Goal: Transaction & Acquisition: Purchase product/service

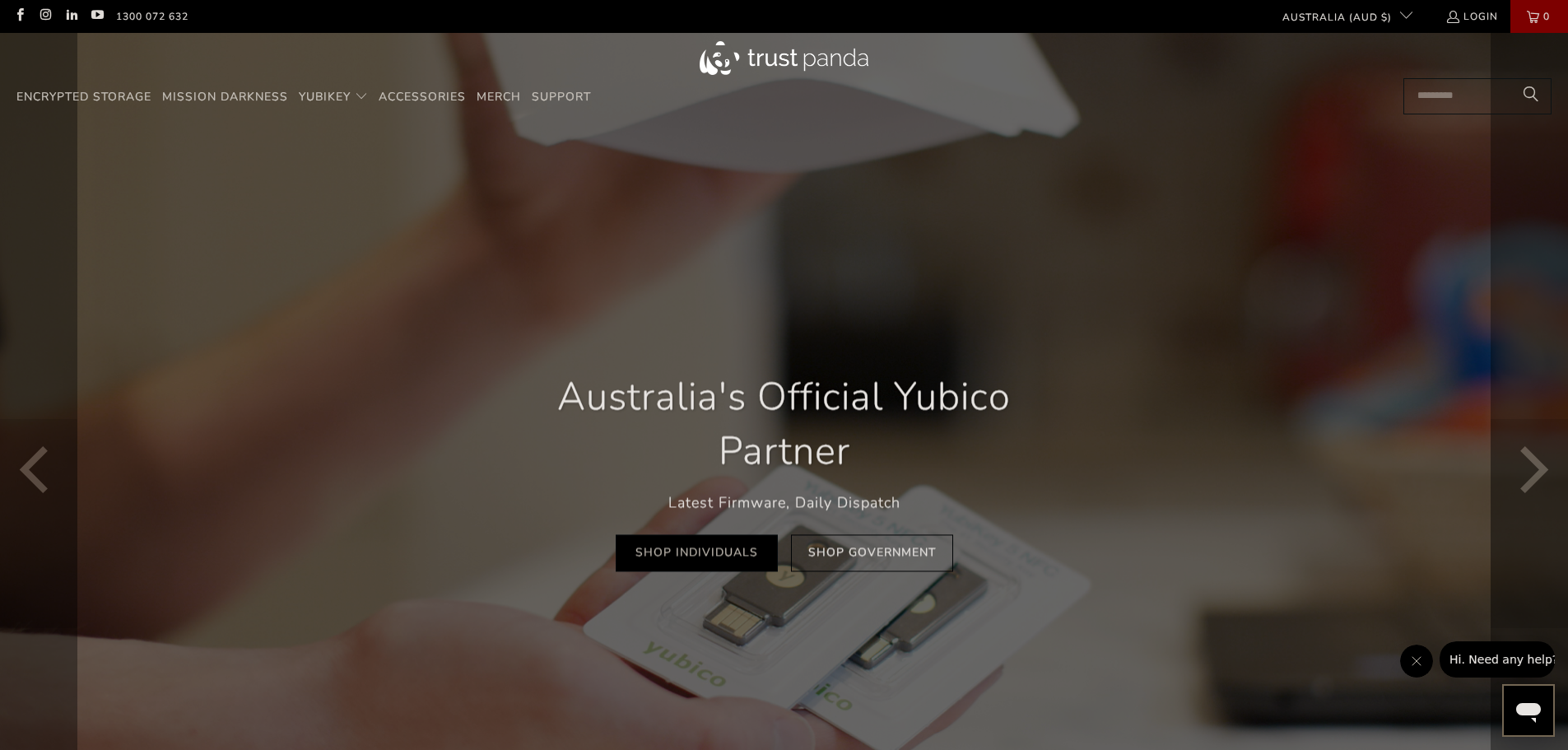
click at [719, 557] on link "Shop Individuals" at bounding box center [696, 553] width 162 height 37
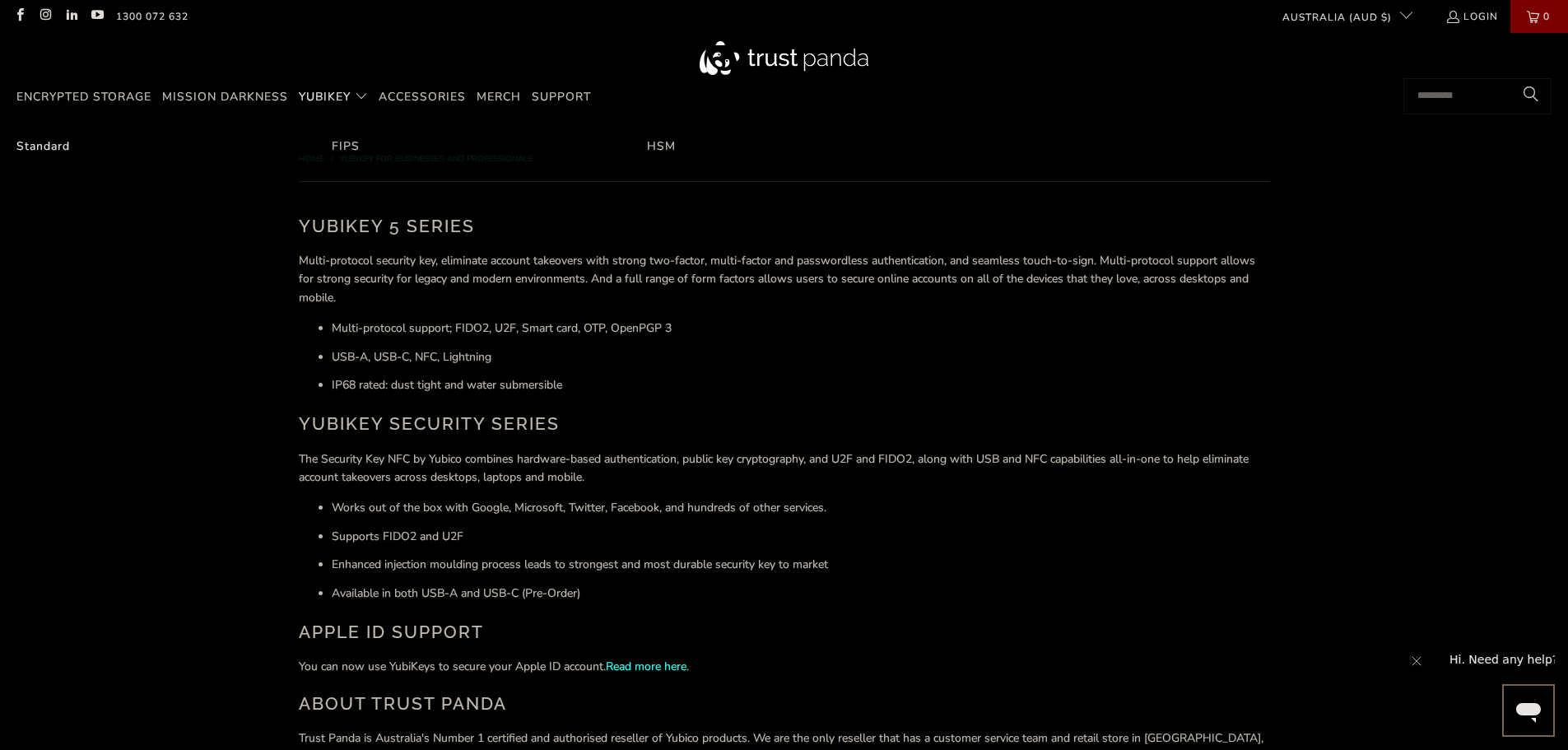
click at [38, 140] on link "Standard" at bounding box center [43, 146] width 54 height 16
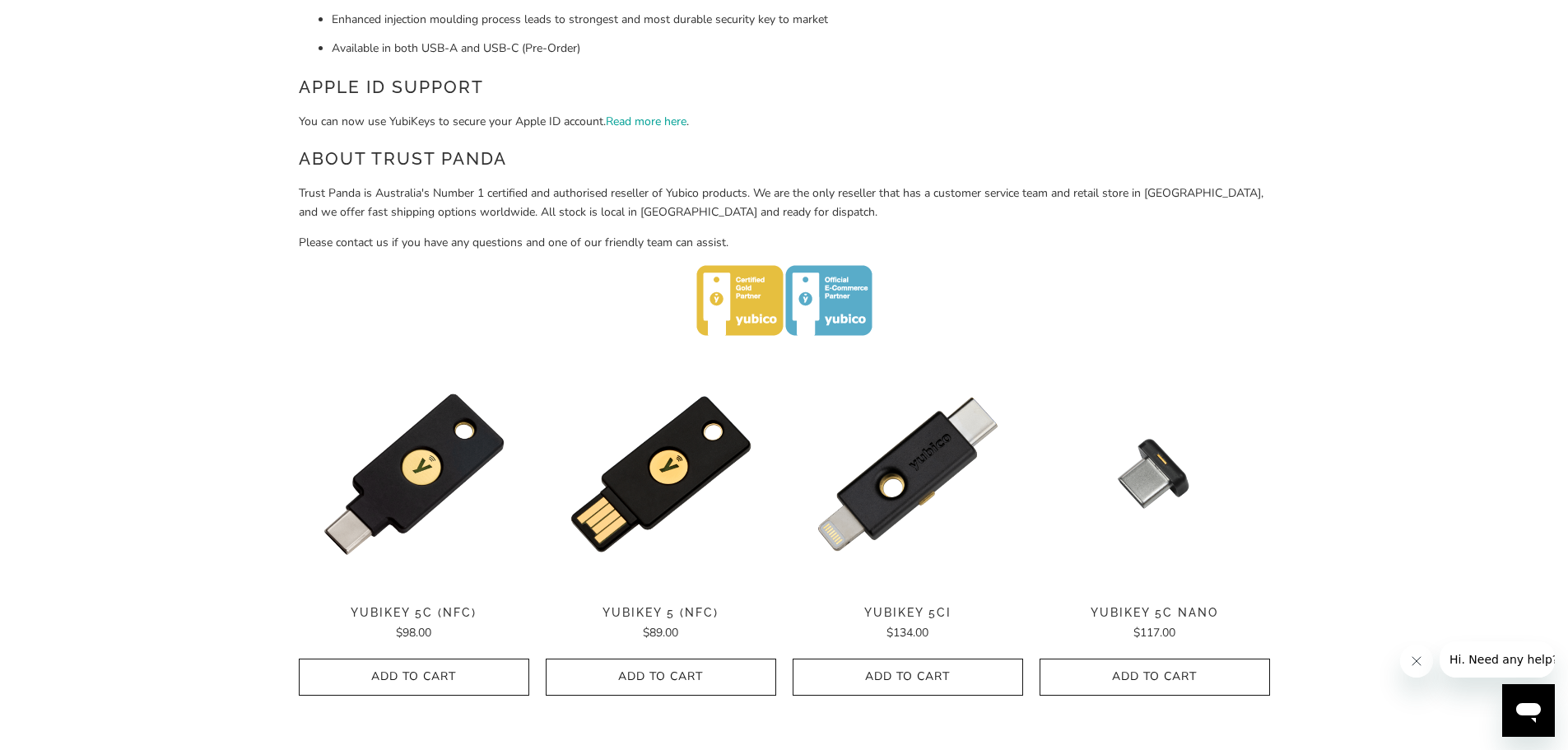
scroll to position [741, 0]
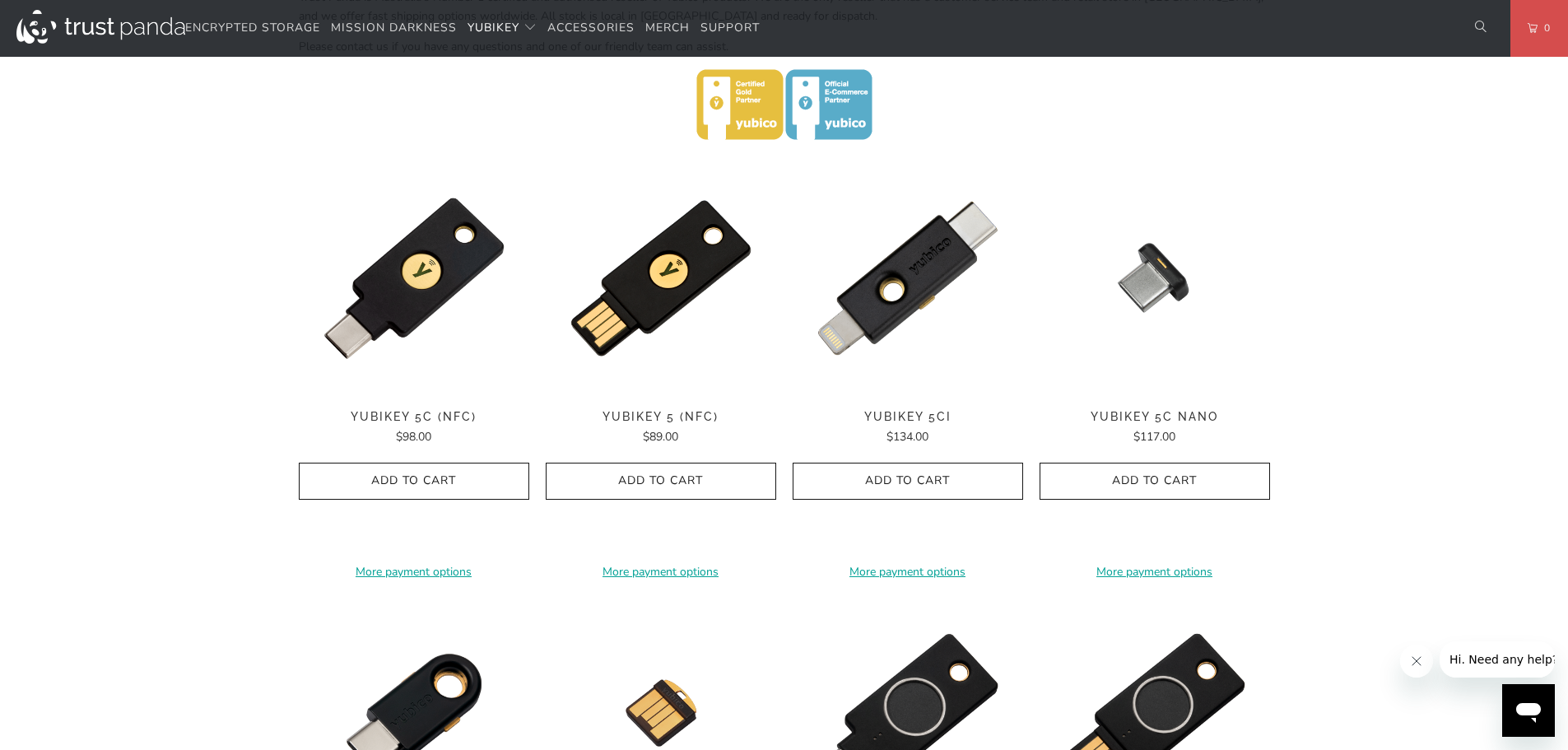
click at [1332, 44] on div "Encrypted Storage Mission Darkness YubiKey Standard FIPS HSM Accessories Merch" at bounding box center [821, 28] width 1271 height 39
click at [713, 486] on span "Add to Cart" at bounding box center [660, 481] width 196 height 14
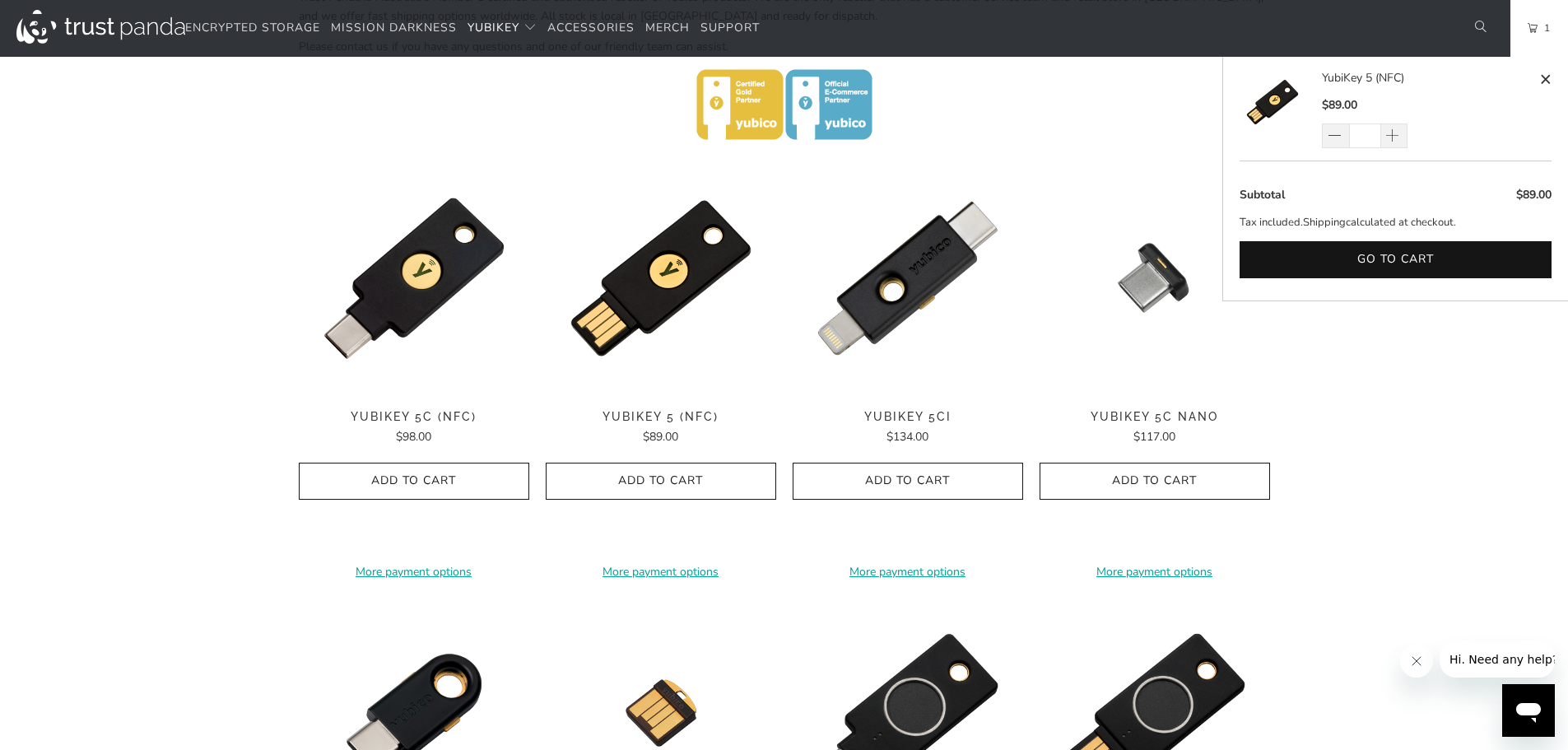
click at [1539, 30] on span "1" at bounding box center [1543, 28] width 13 height 18
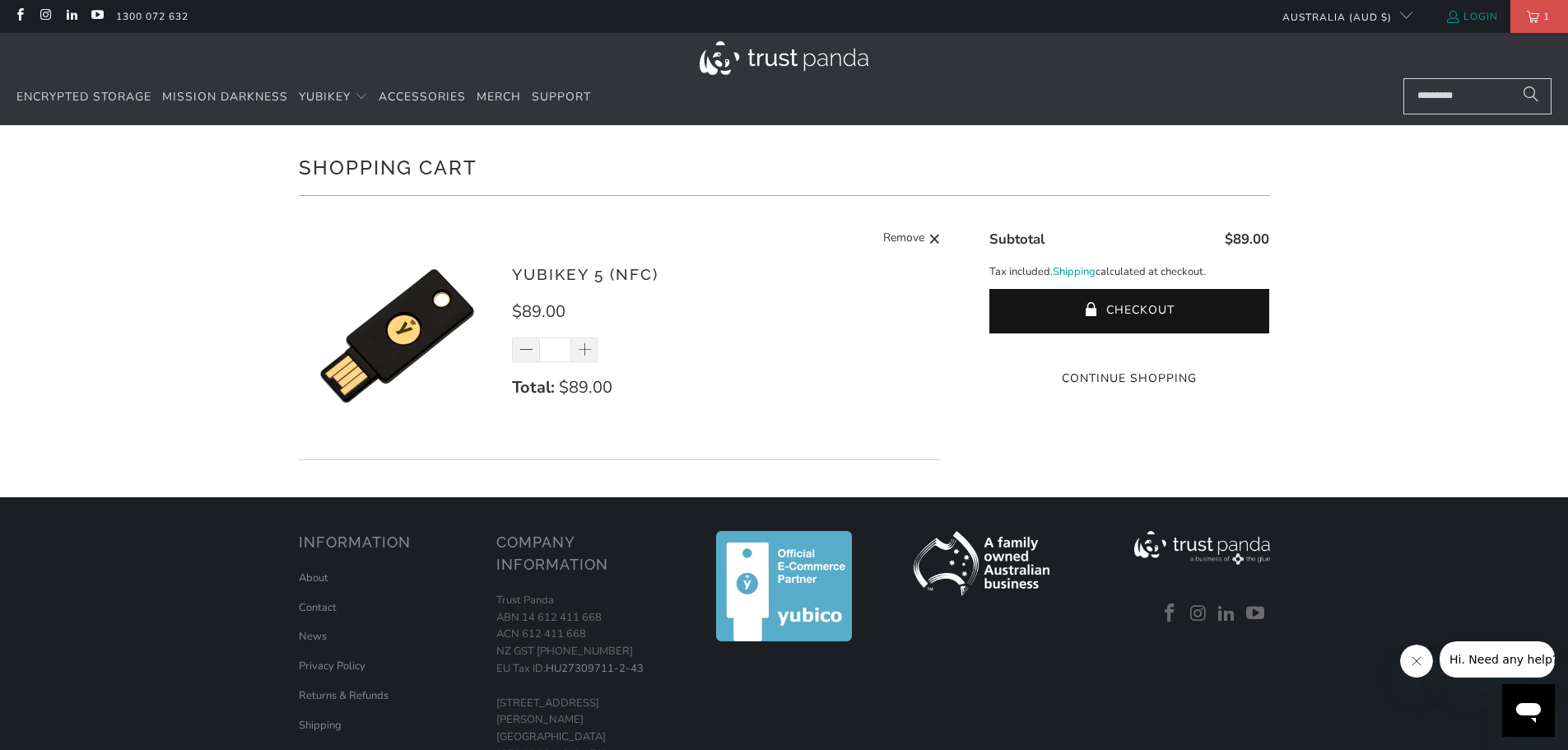
click at [1475, 14] on link "Login" at bounding box center [1471, 16] width 53 height 18
click at [1468, 9] on link "Login" at bounding box center [1471, 16] width 53 height 18
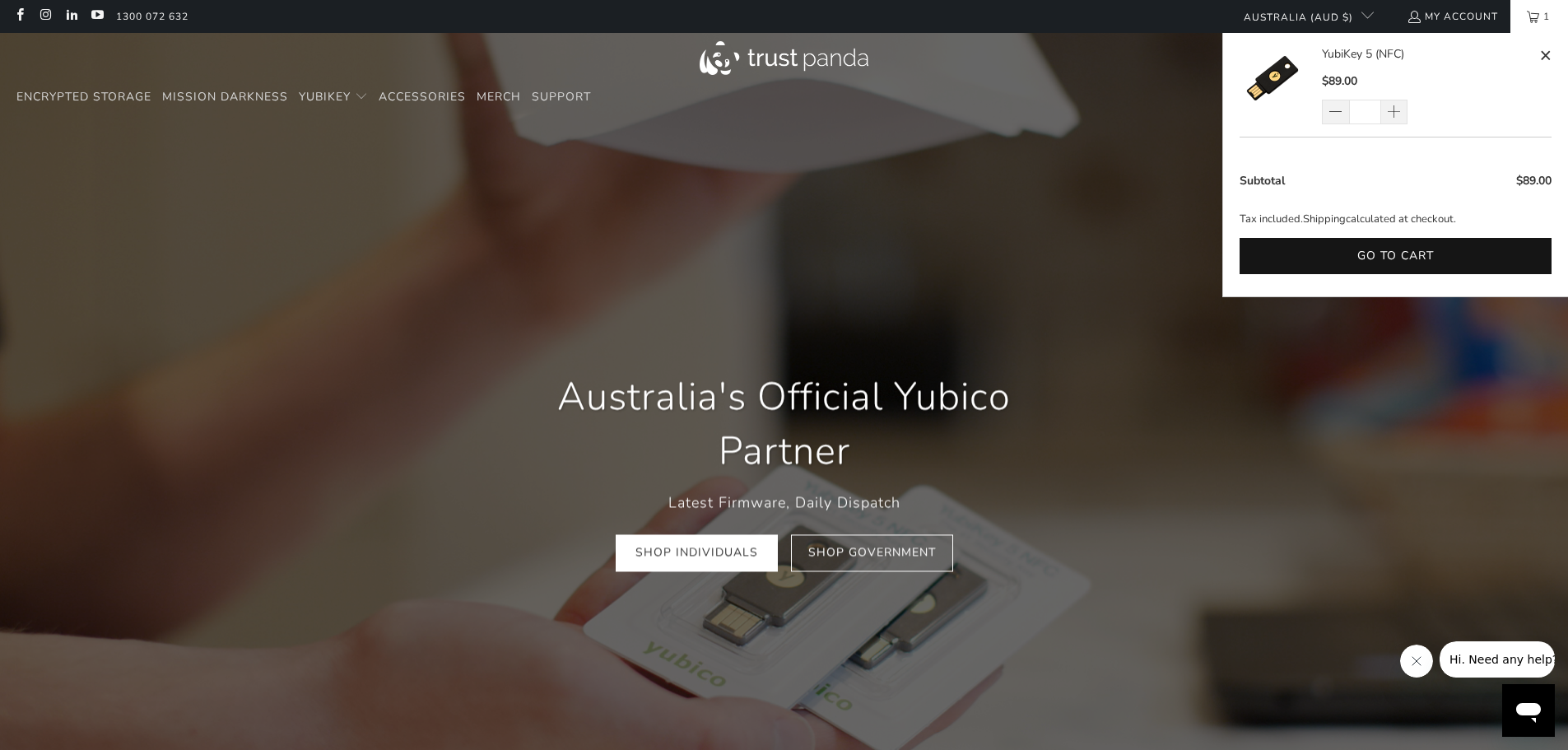
click at [1541, 20] on span "1" at bounding box center [1546, 16] width 15 height 33
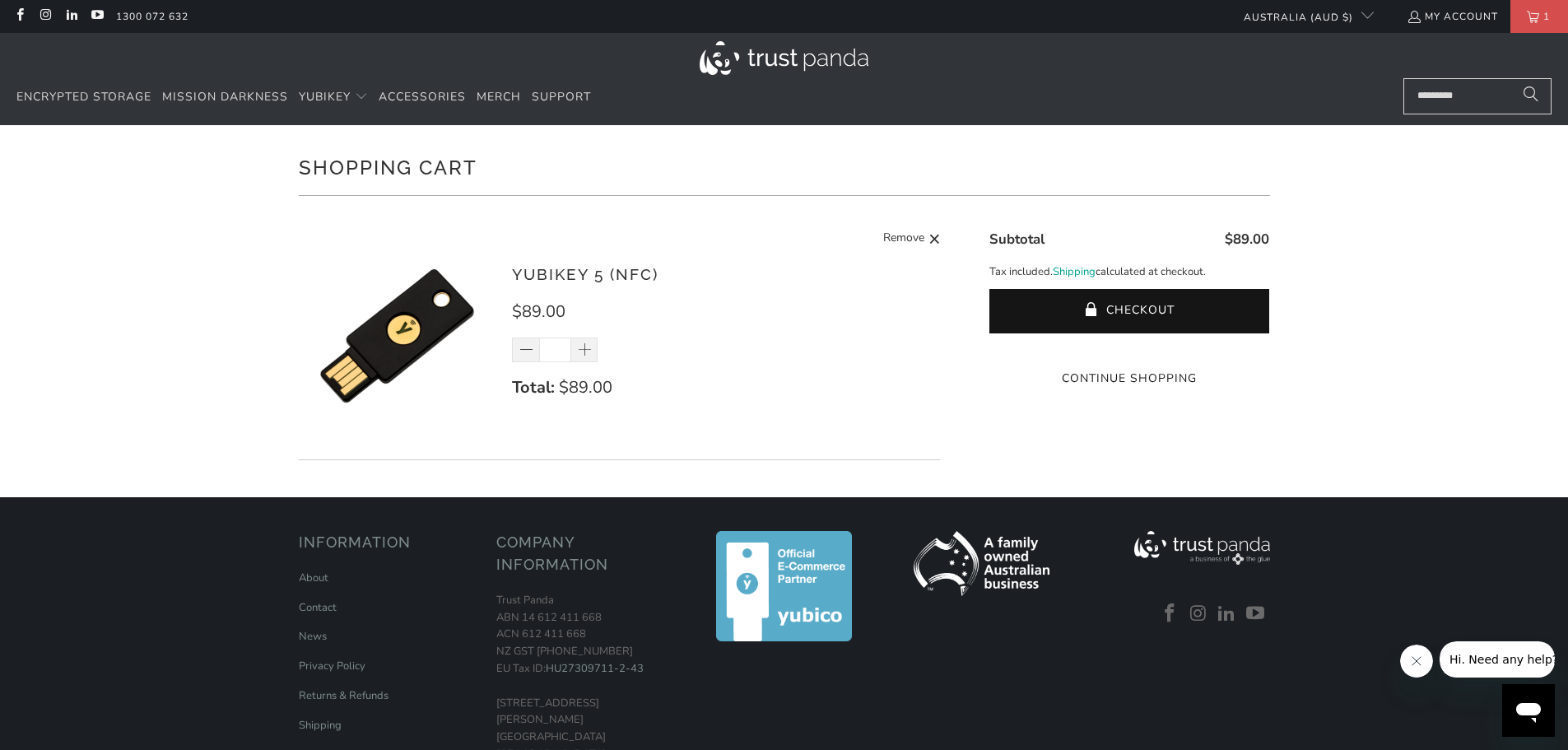
click at [1129, 355] on shopify-google-pay-button at bounding box center [1130, 347] width 3 height 16
